Goal: Transaction & Acquisition: Purchase product/service

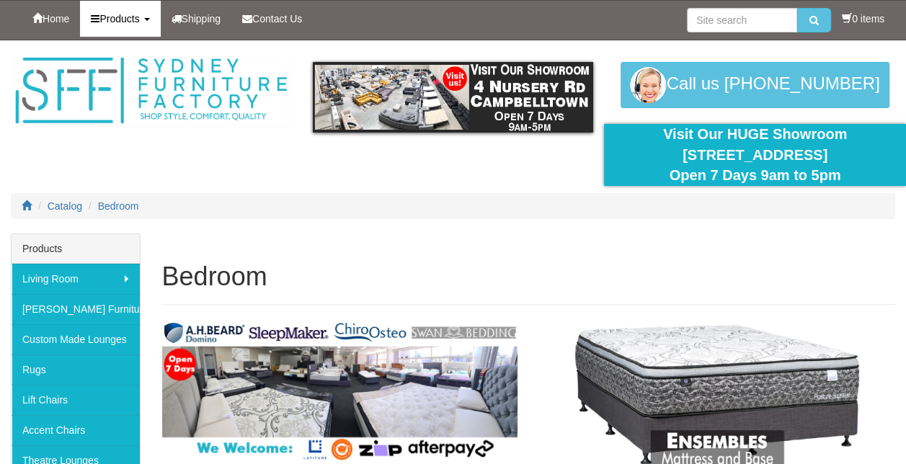
click at [139, 22] on span "Products" at bounding box center [119, 19] width 40 height 12
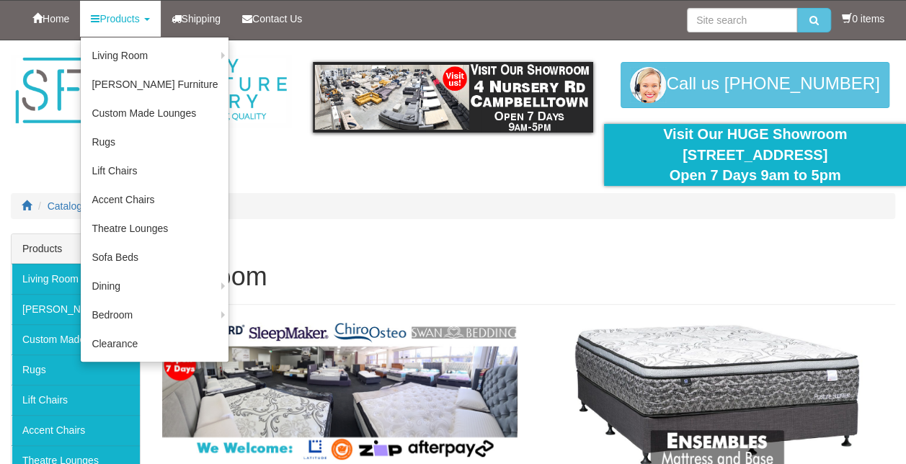
click at [261, 146] on div at bounding box center [453, 136] width 906 height 193
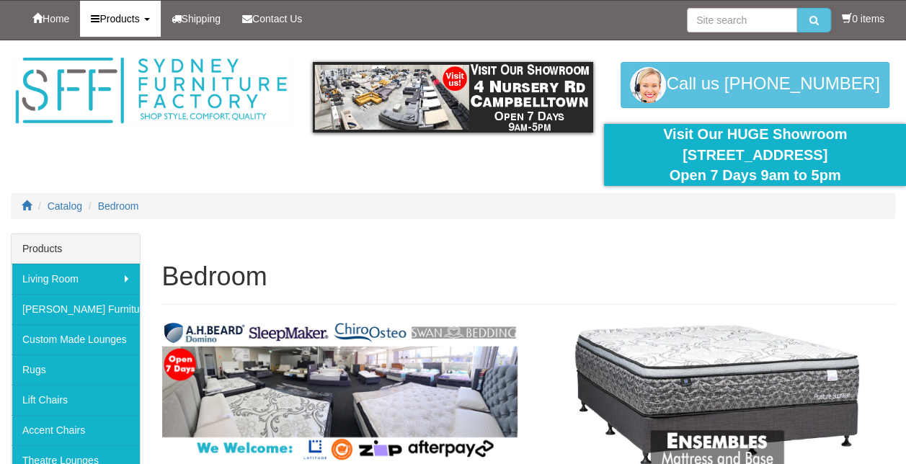
click at [151, 25] on link "Products" at bounding box center [120, 19] width 80 height 36
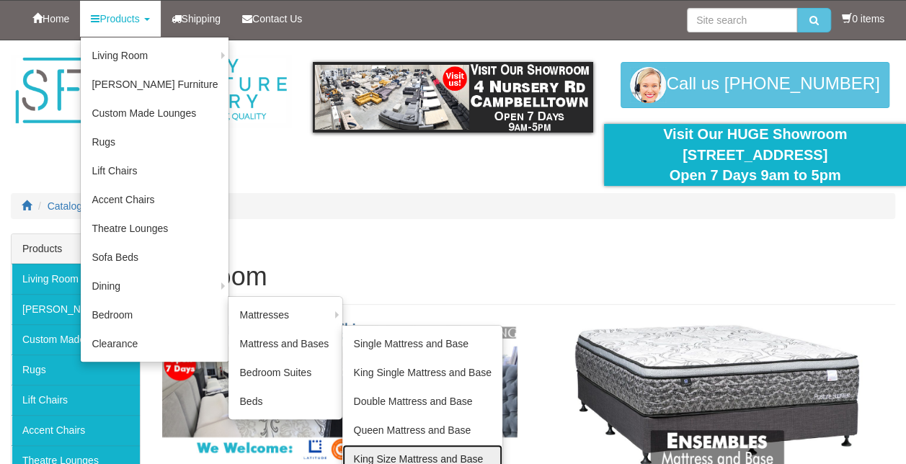
click at [386, 454] on link "King Size Mattress and Base" at bounding box center [421, 459] width 159 height 29
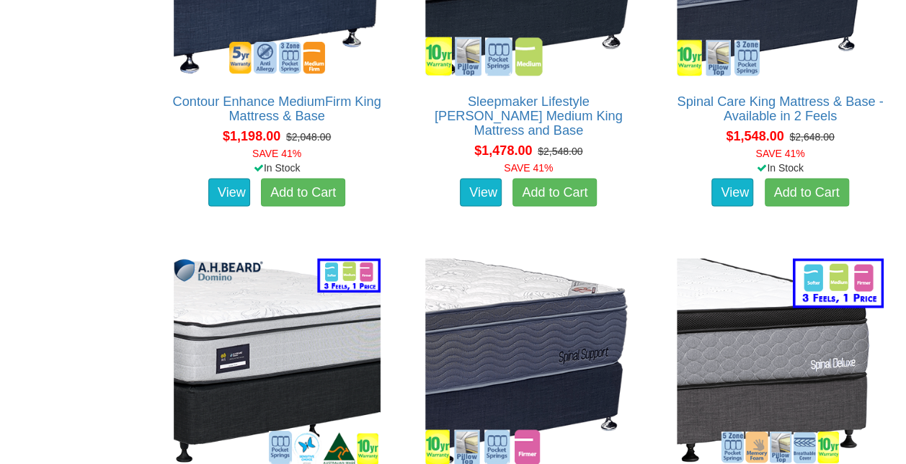
scroll to position [1589, 0]
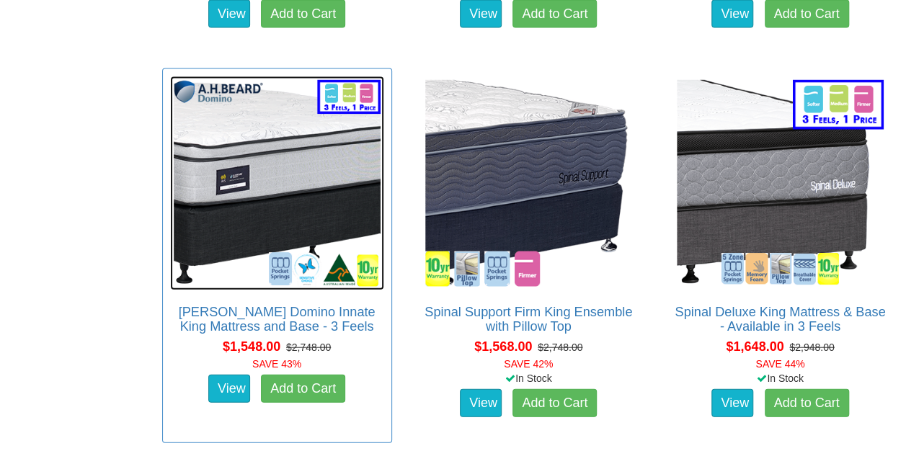
click at [286, 174] on img at bounding box center [277, 183] width 214 height 214
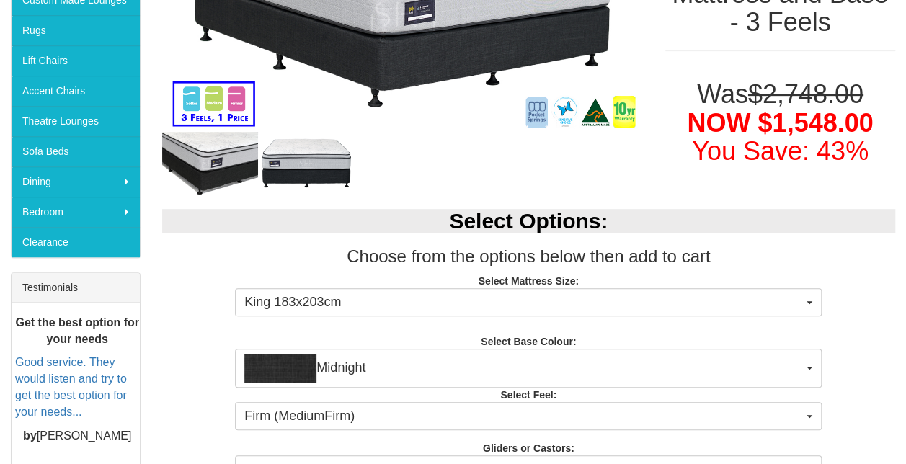
scroll to position [196, 0]
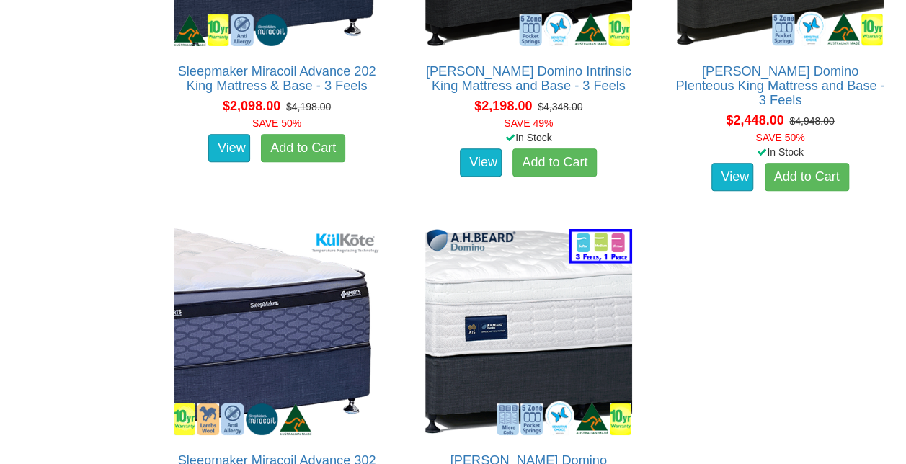
scroll to position [2776, 0]
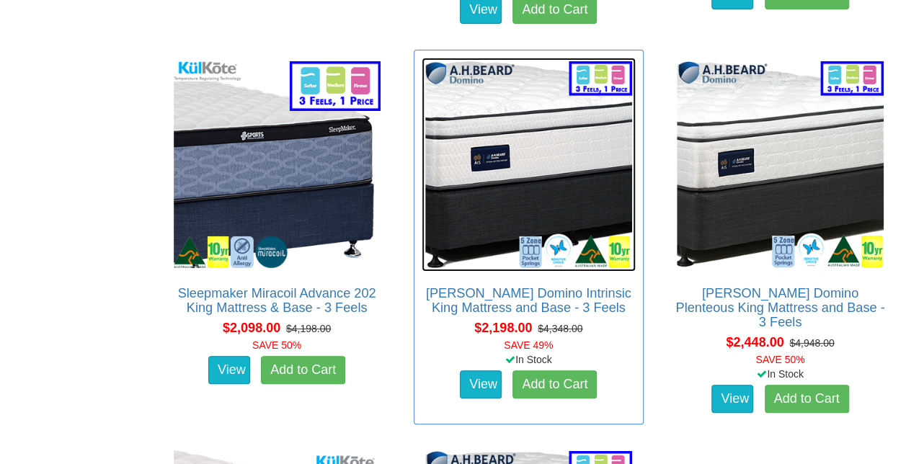
click at [552, 198] on img at bounding box center [529, 165] width 214 height 214
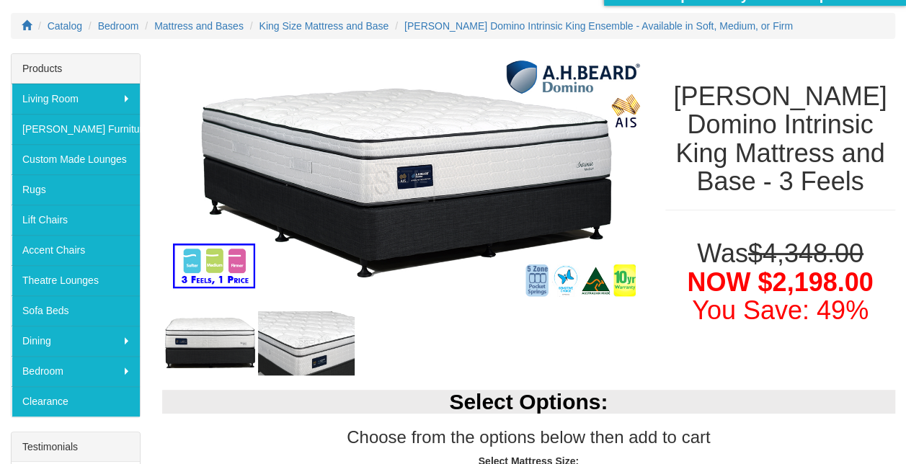
scroll to position [404, 0]
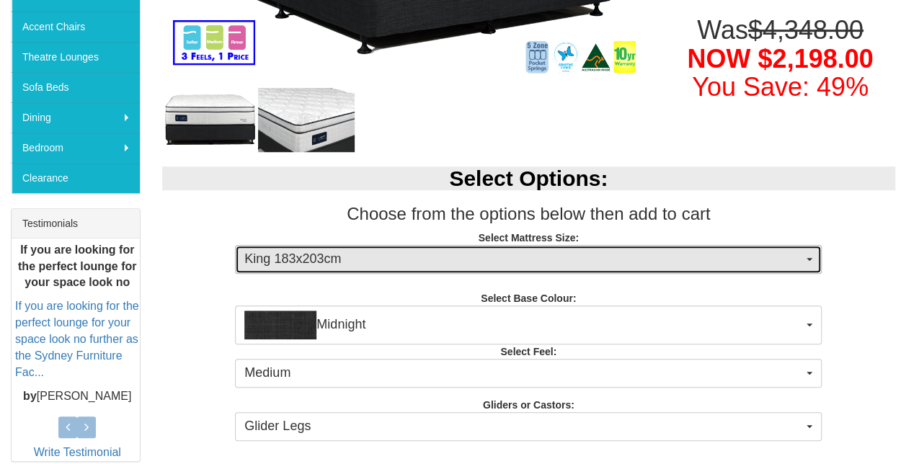
click at [456, 261] on span "King 183x203cm" at bounding box center [523, 259] width 559 height 19
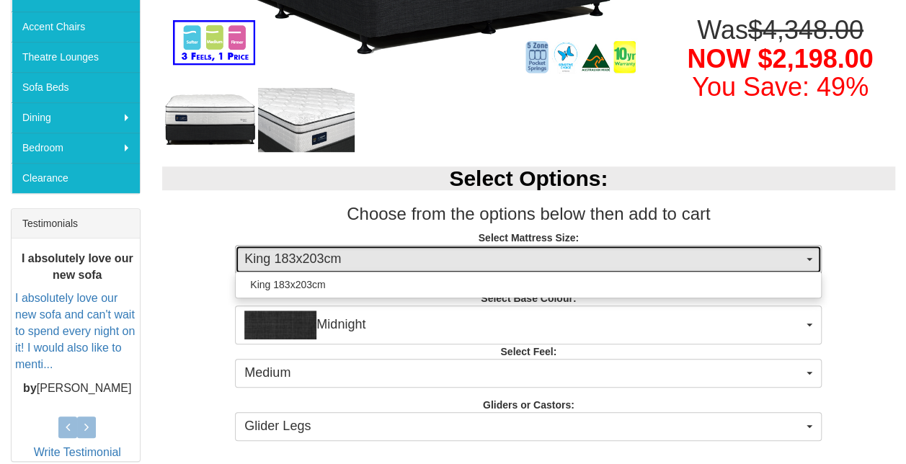
click at [456, 261] on span "King 183x203cm" at bounding box center [523, 259] width 559 height 19
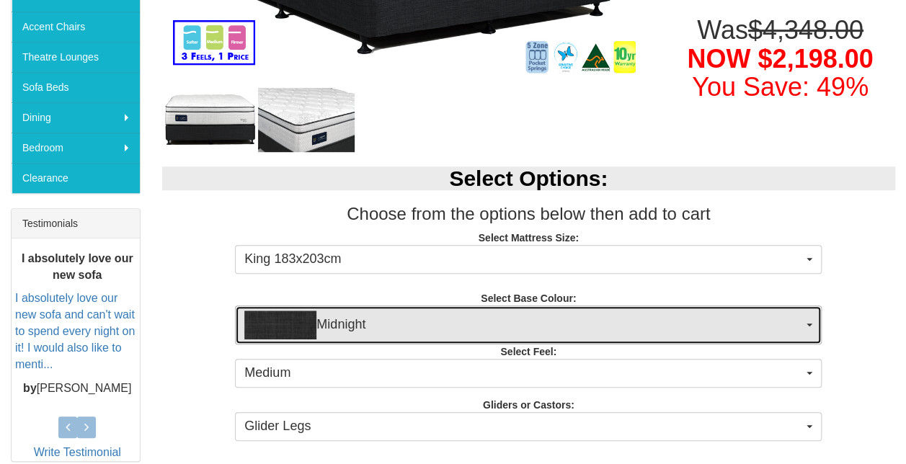
click at [438, 321] on span "Midnight" at bounding box center [523, 325] width 559 height 29
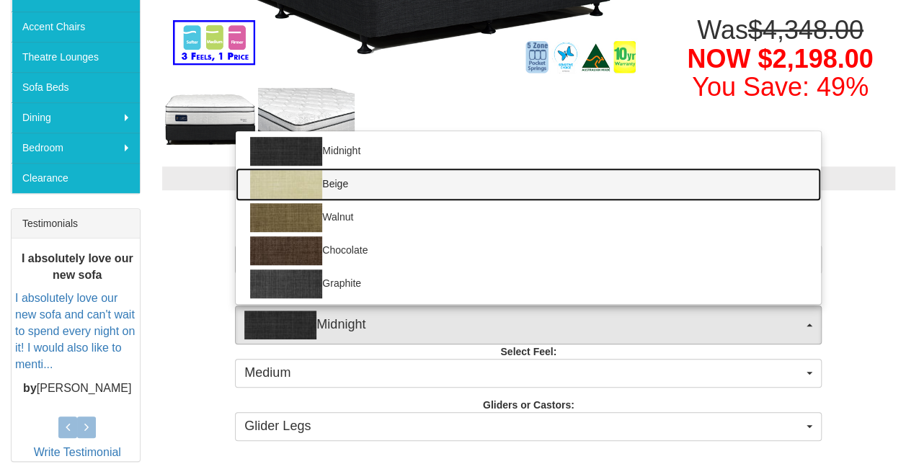
click at [358, 180] on link "Beige" at bounding box center [528, 184] width 585 height 33
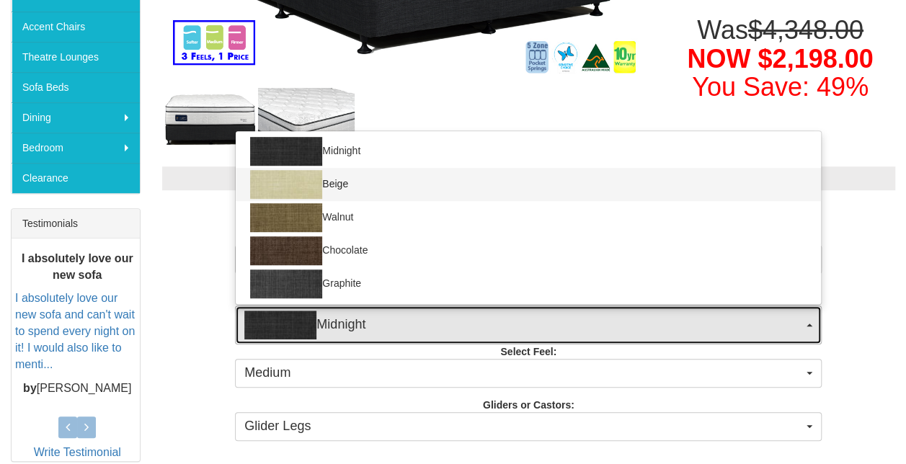
select select "1205"
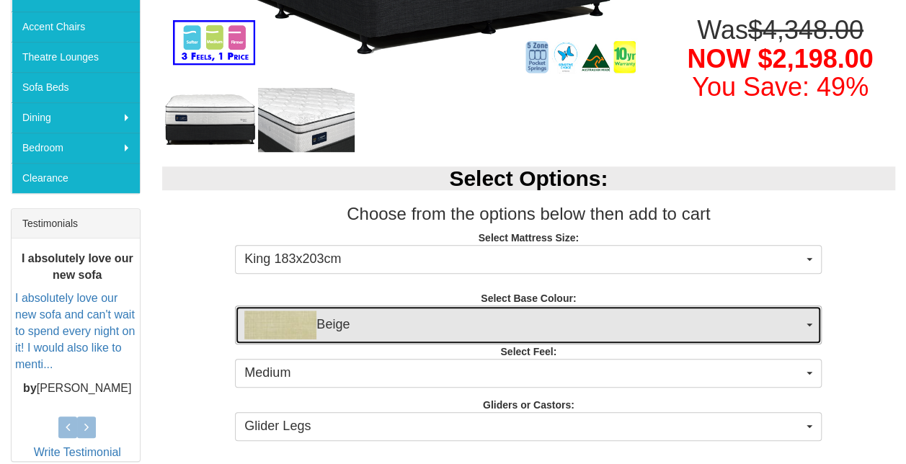
scroll to position [592, 0]
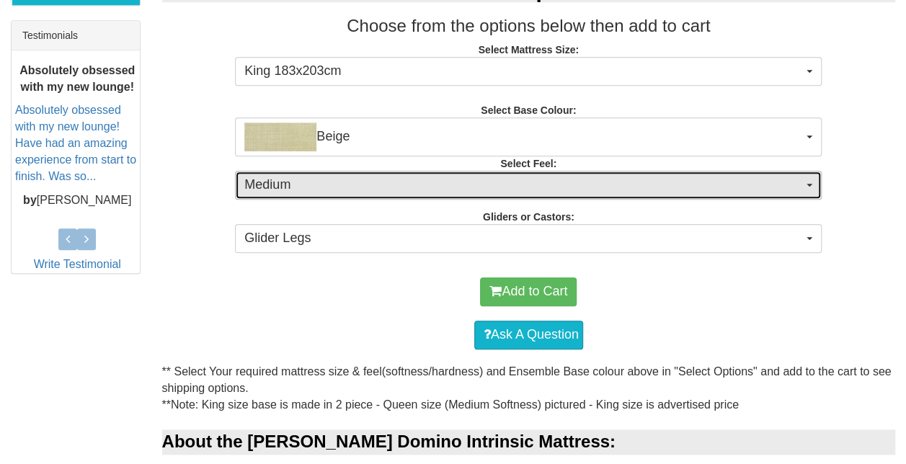
click at [497, 179] on span "Medium" at bounding box center [523, 185] width 559 height 19
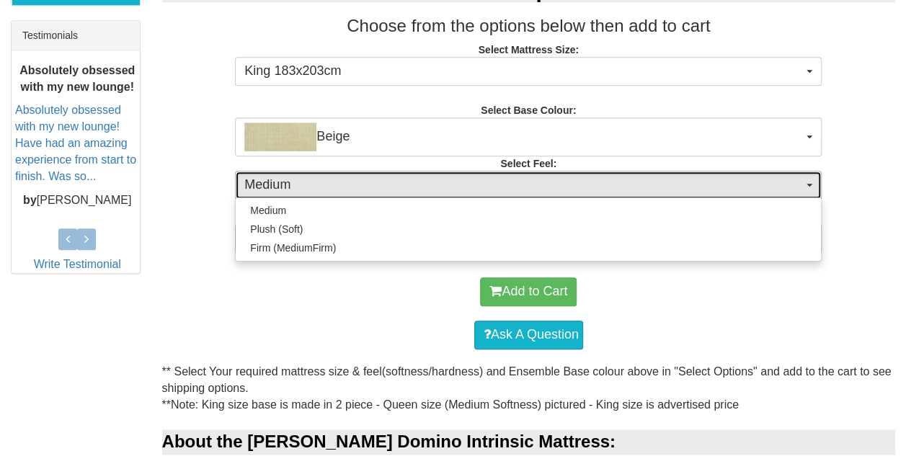
click at [497, 179] on span "Medium" at bounding box center [523, 185] width 559 height 19
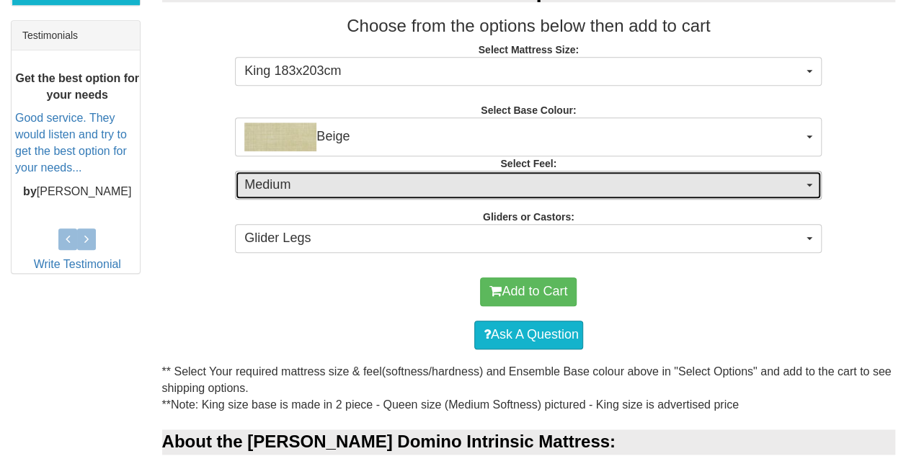
click at [497, 179] on span "Medium" at bounding box center [523, 185] width 559 height 19
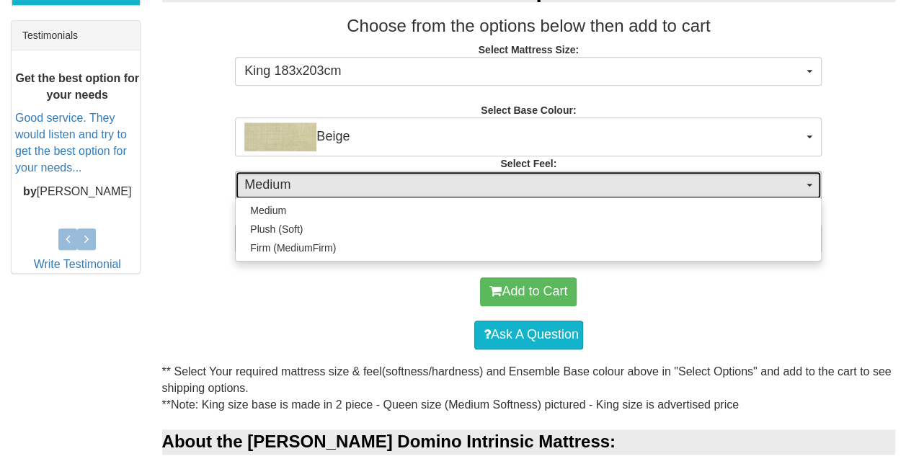
click at [497, 179] on span "Medium" at bounding box center [523, 185] width 559 height 19
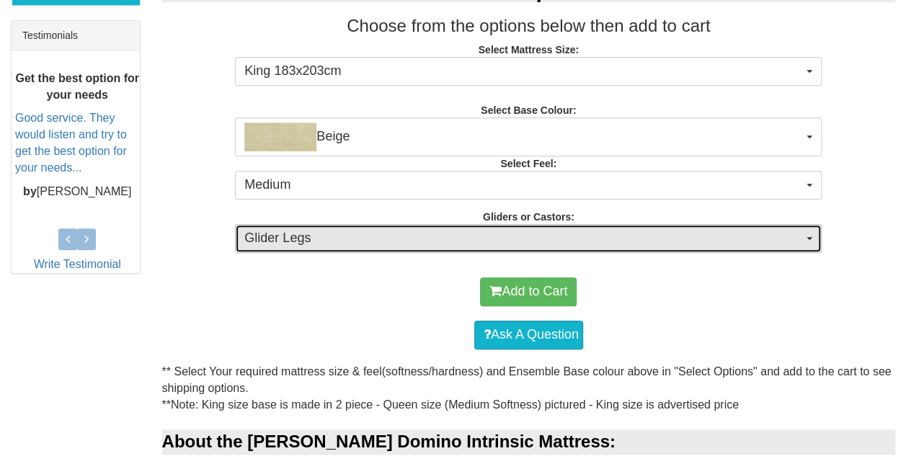
click at [536, 232] on span "Glider Legs" at bounding box center [523, 238] width 559 height 19
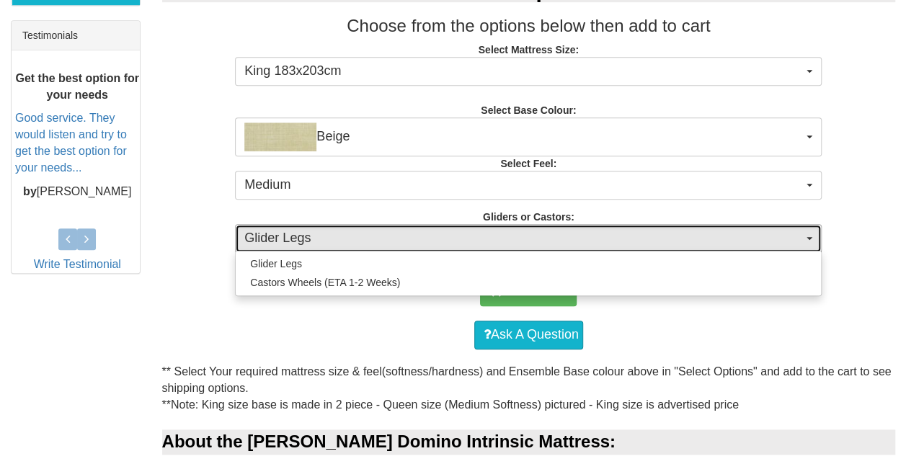
click at [536, 232] on span "Glider Legs" at bounding box center [523, 238] width 559 height 19
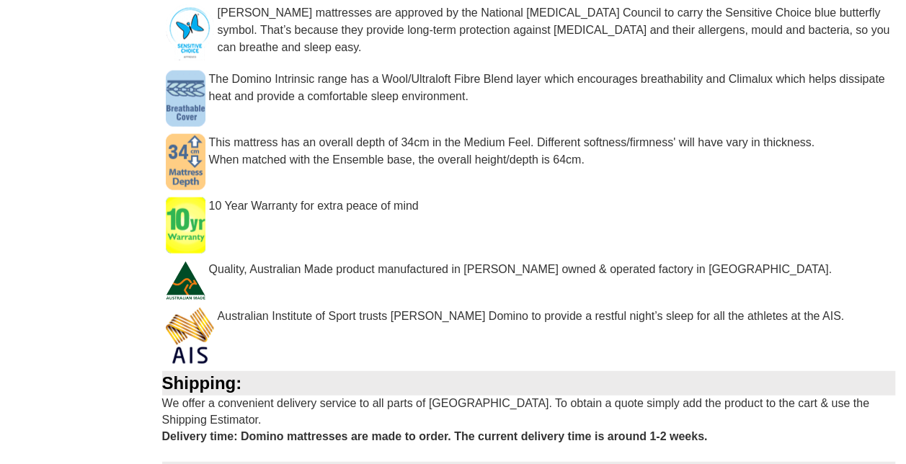
scroll to position [1623, 0]
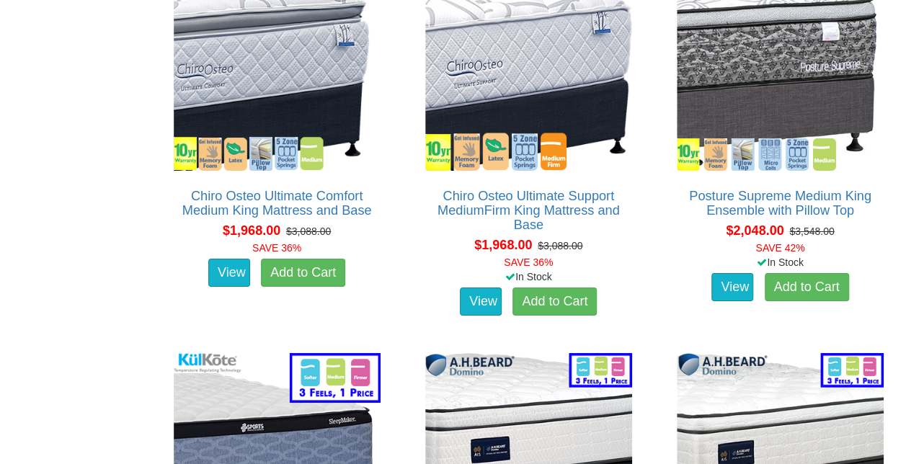
scroll to position [2445, 0]
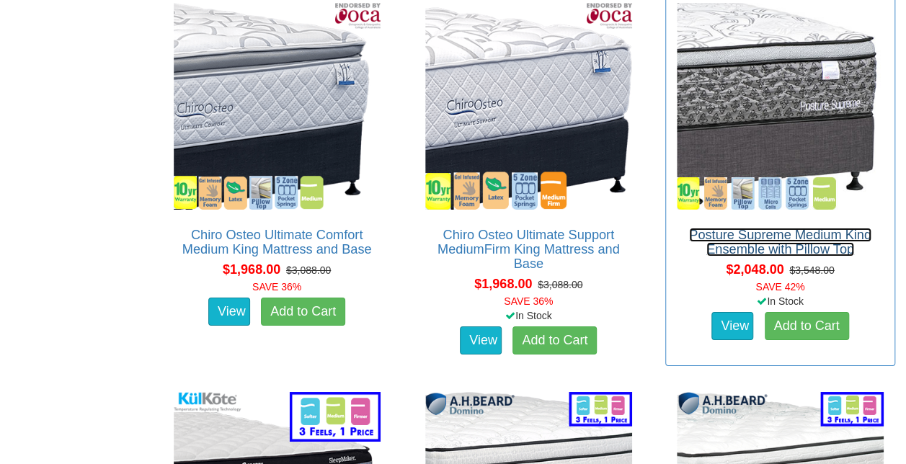
click at [767, 243] on link "Posture Supreme Medium King Ensemble with Pillow Top" at bounding box center [780, 242] width 182 height 29
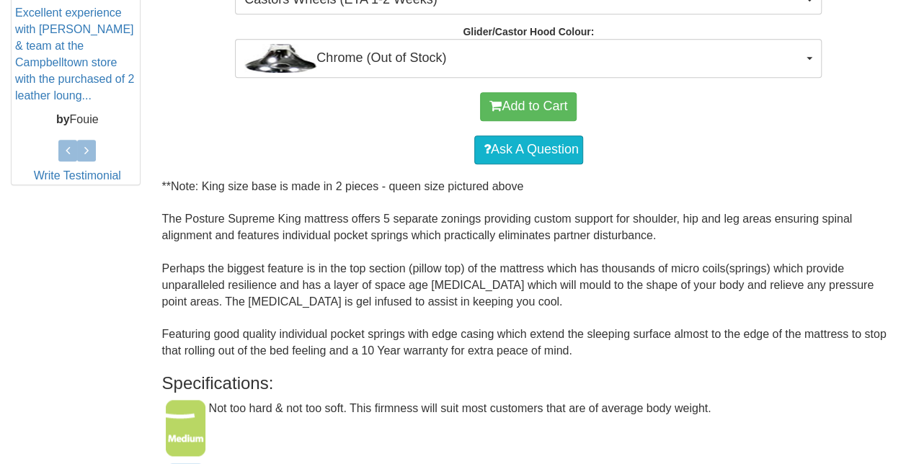
scroll to position [928, 0]
